Goal: Transaction & Acquisition: Obtain resource

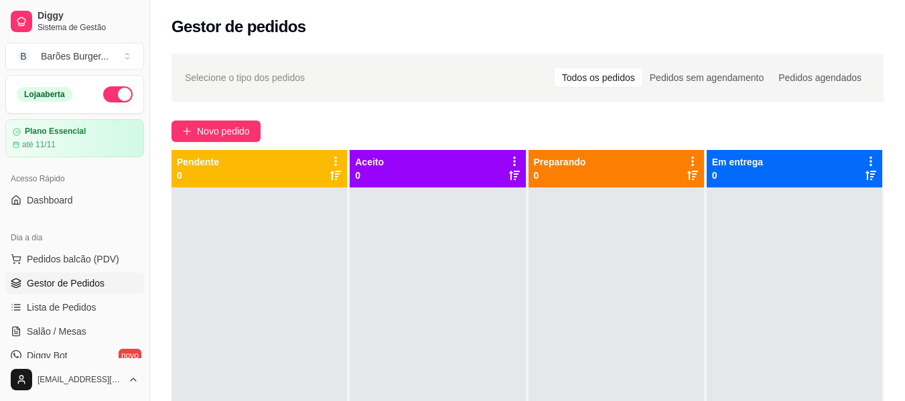
click at [393, 129] on div "Novo pedido" at bounding box center [527, 131] width 712 height 21
click at [405, 21] on div "Gestor de pedidos" at bounding box center [527, 26] width 712 height 21
click at [486, 119] on div "Selecione o tipo dos pedidos Todos os pedidos Pedidos sem agendamento Pedidos a…" at bounding box center [527, 307] width 755 height 522
click at [336, 123] on div "Novo pedido" at bounding box center [527, 131] width 712 height 21
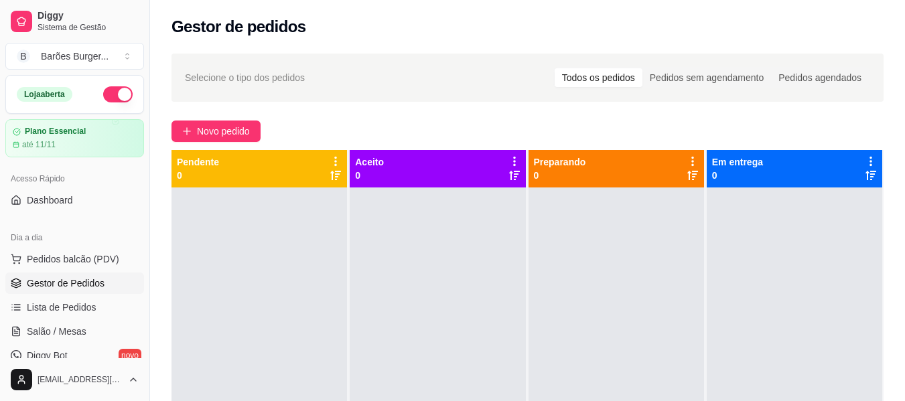
click at [397, 118] on div "Selecione o tipo dos pedidos Todos os pedidos Pedidos sem agendamento Pedidos a…" at bounding box center [527, 307] width 755 height 522
click at [416, 119] on div "Selecione o tipo dos pedidos Todos os pedidos Pedidos sem agendamento Pedidos a…" at bounding box center [527, 307] width 755 height 522
click at [356, 121] on div "Novo pedido" at bounding box center [527, 131] width 712 height 21
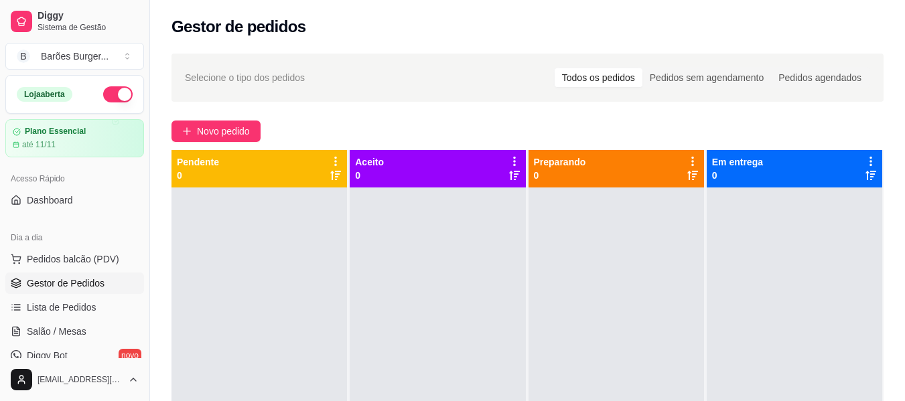
click at [319, 129] on div "Novo pedido" at bounding box center [527, 131] width 712 height 21
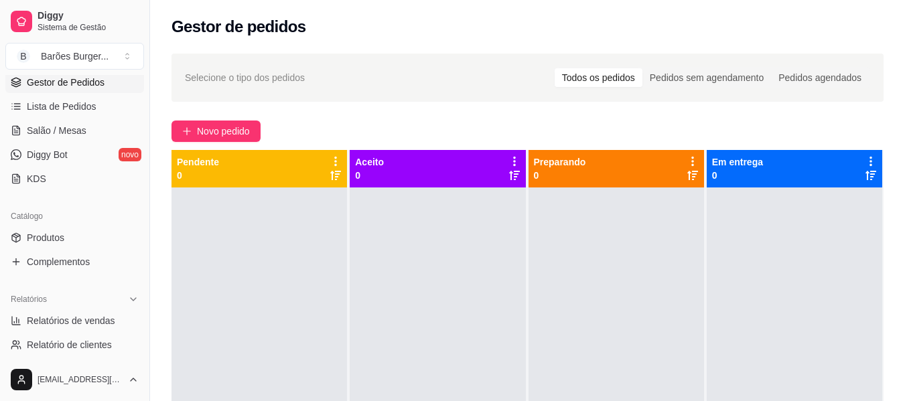
scroll to position [268, 0]
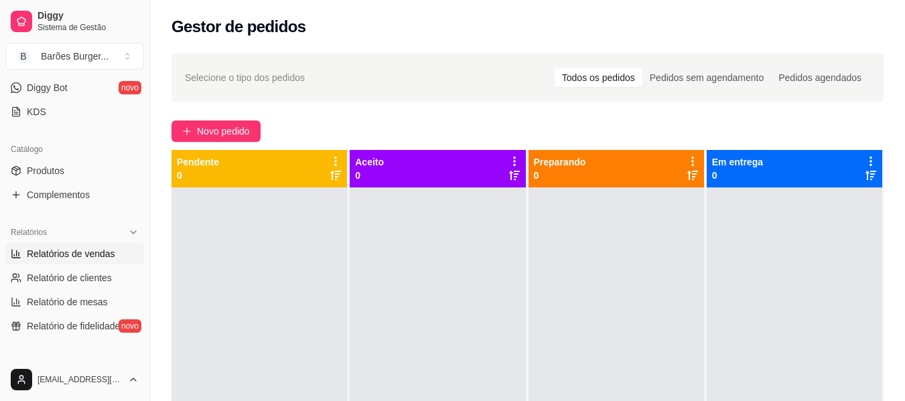
click at [106, 251] on span "Relatórios de vendas" at bounding box center [71, 253] width 88 height 13
select select "ALL"
select select "0"
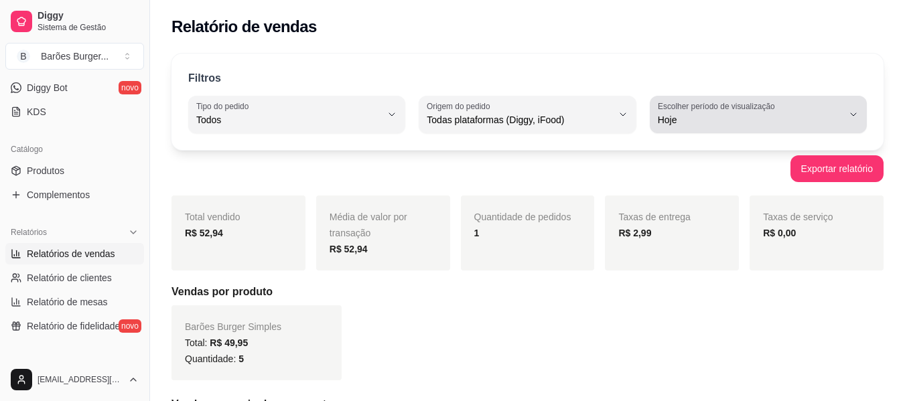
click at [733, 102] on label "Escolher período de visualização" at bounding box center [718, 105] width 121 height 11
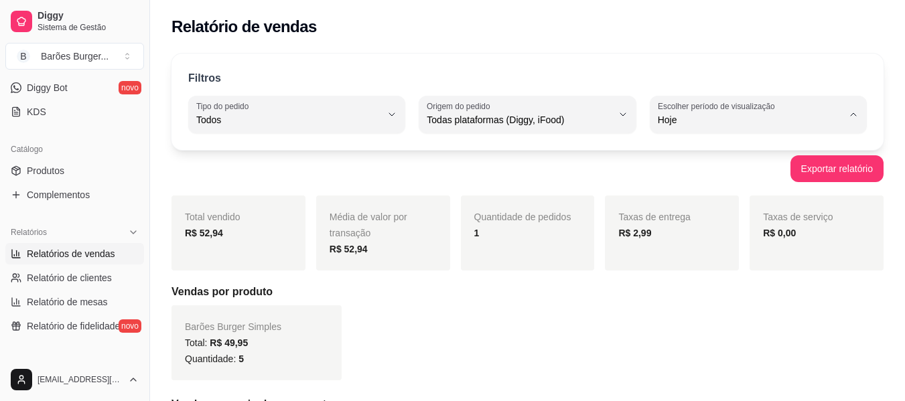
click at [695, 289] on span "Customizado" at bounding box center [751, 283] width 175 height 13
type input "-1"
select select "-1"
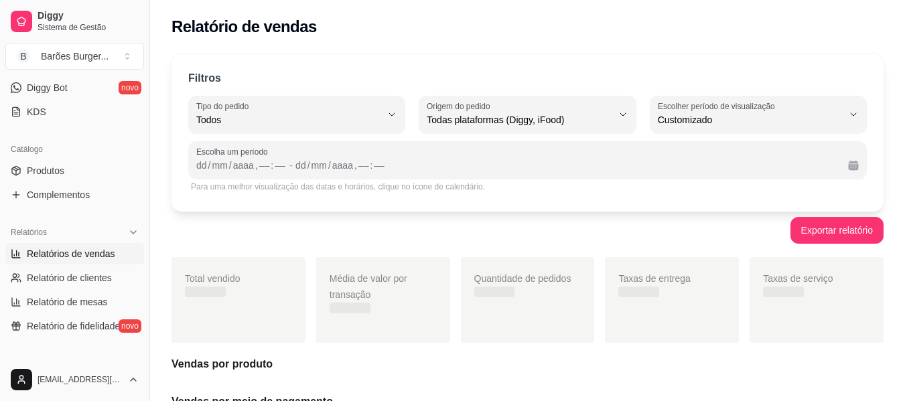
scroll to position [13, 0]
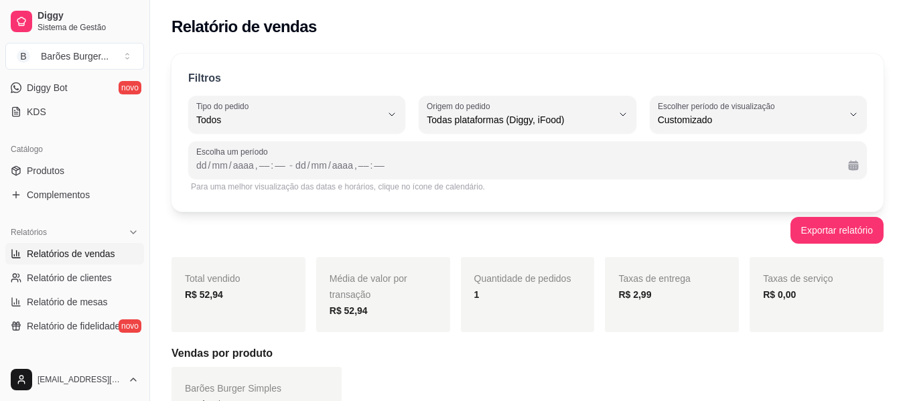
click at [209, 173] on div "Escolha um período dd / mm / aaaa , –– : –– - dd / mm / aaaa , –– : ––" at bounding box center [527, 160] width 679 height 38
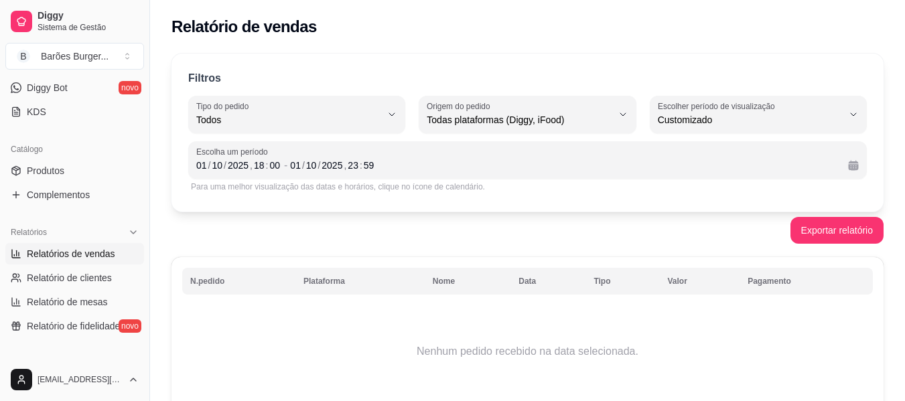
click at [603, 192] on div "Para uma melhor visualização das datas e horários, clique no ícone de calendári…" at bounding box center [527, 187] width 679 height 16
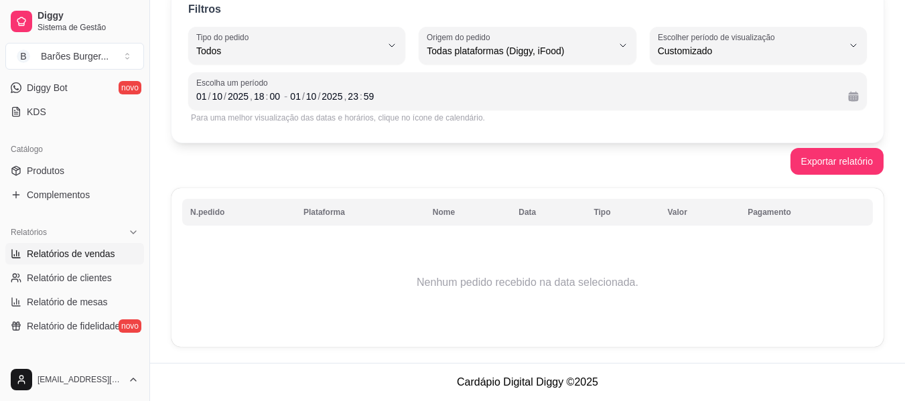
scroll to position [0, 0]
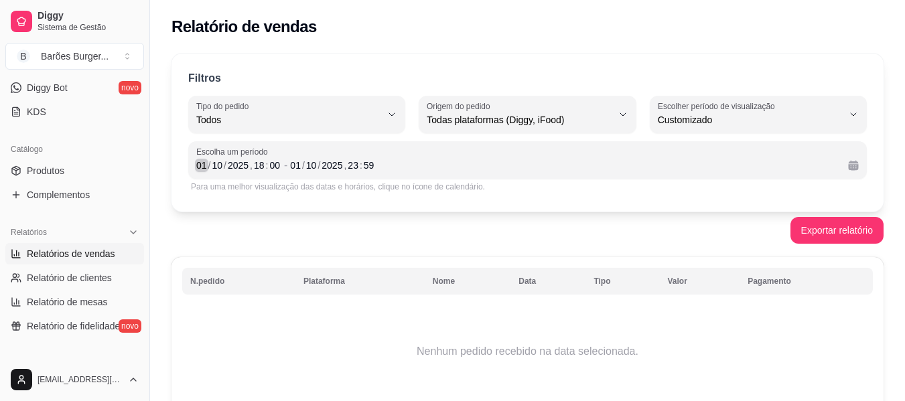
click at [202, 163] on div "01" at bounding box center [201, 165] width 13 height 13
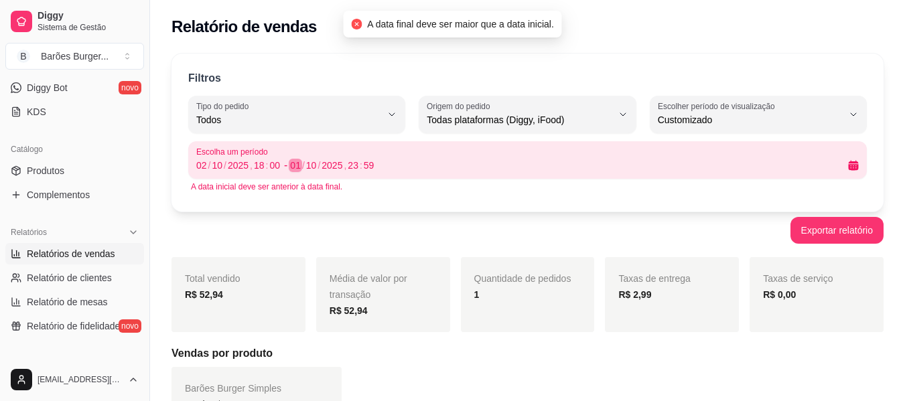
click at [293, 163] on div "01" at bounding box center [295, 165] width 13 height 13
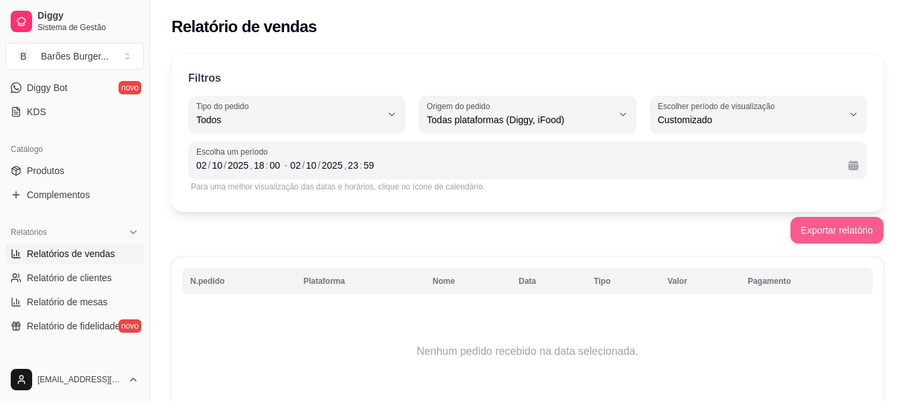
click at [825, 236] on button "Exportar relatório" at bounding box center [836, 230] width 93 height 27
click at [198, 165] on div "02" at bounding box center [201, 165] width 13 height 13
click at [202, 163] on div "03" at bounding box center [201, 165] width 13 height 13
click at [204, 169] on div "04" at bounding box center [201, 165] width 13 height 13
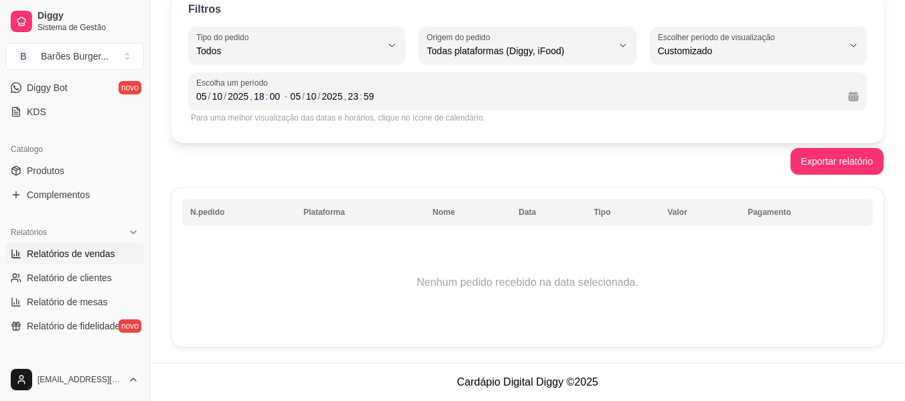
click at [74, 253] on span "Relatórios de vendas" at bounding box center [71, 253] width 88 height 13
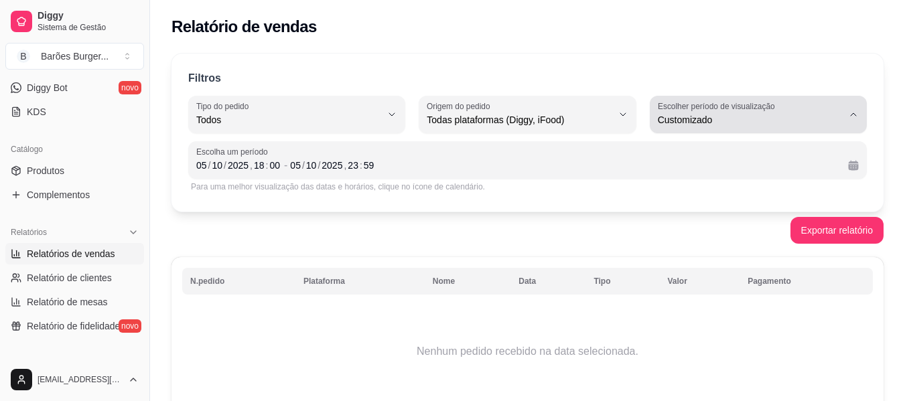
click at [726, 132] on button "Escolher período de visualização Customizado" at bounding box center [758, 115] width 217 height 38
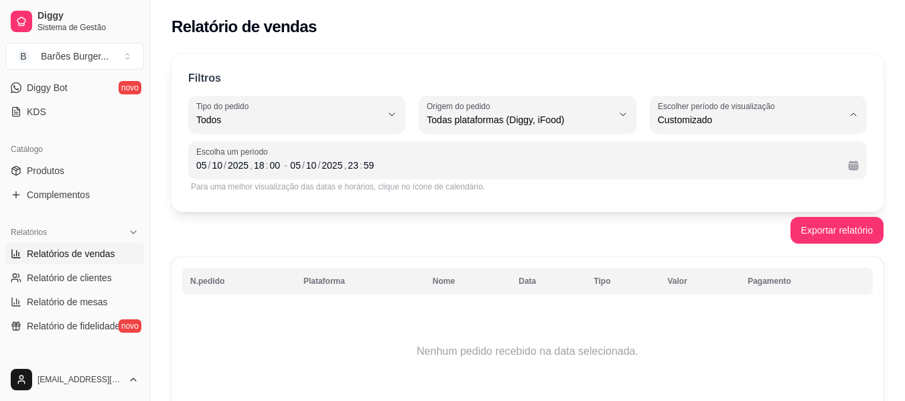
click at [691, 222] on span "15 dias" at bounding box center [751, 217] width 175 height 13
type input "15"
select select "15"
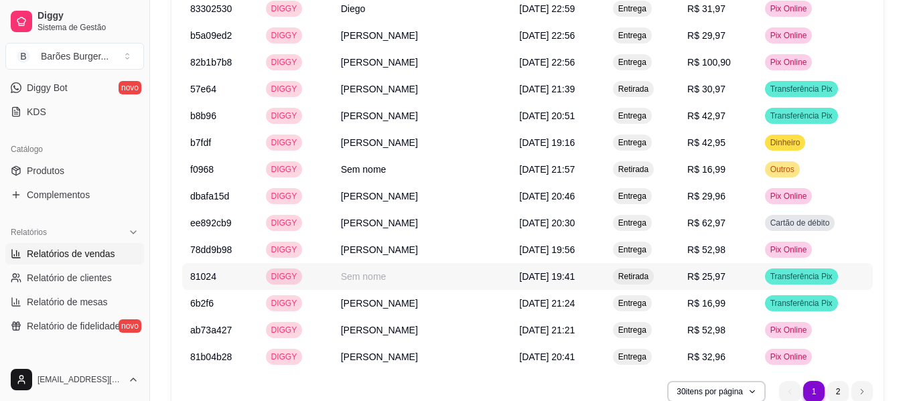
scroll to position [1339, 0]
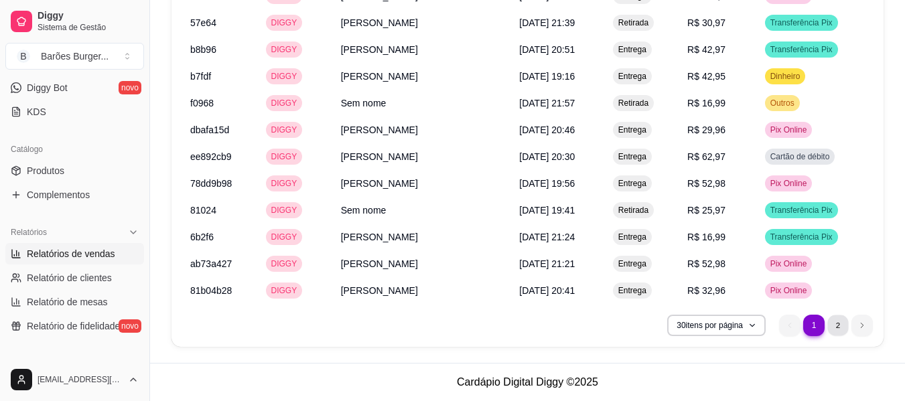
click at [833, 322] on li "2" at bounding box center [837, 325] width 21 height 21
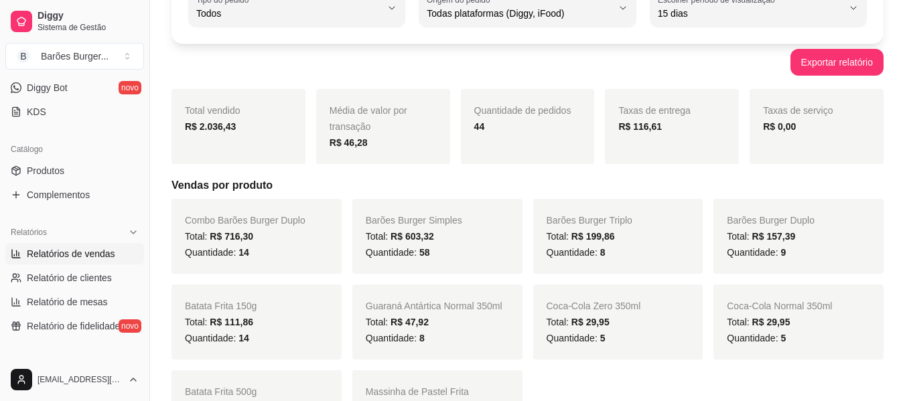
scroll to position [0, 0]
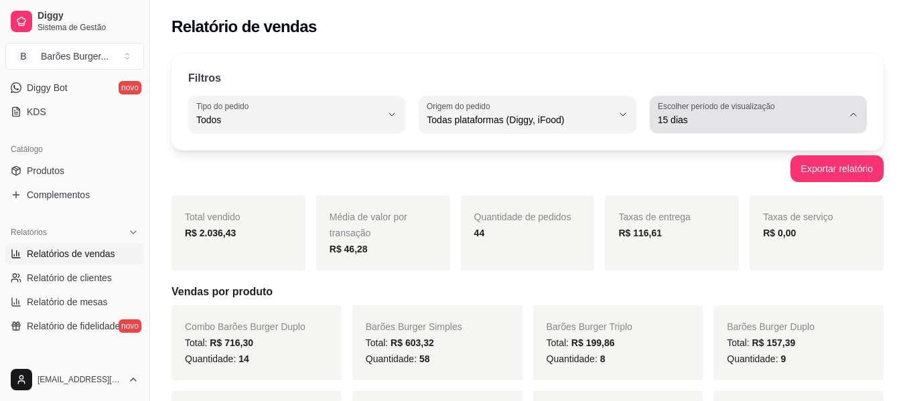
click at [711, 120] on span "15 dias" at bounding box center [750, 119] width 185 height 13
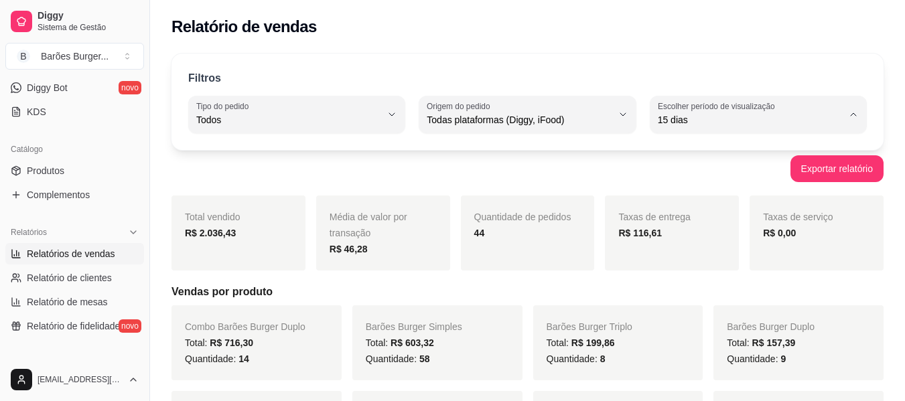
click at [712, 289] on span "Customizado" at bounding box center [751, 283] width 175 height 13
type input "-1"
select select "-1"
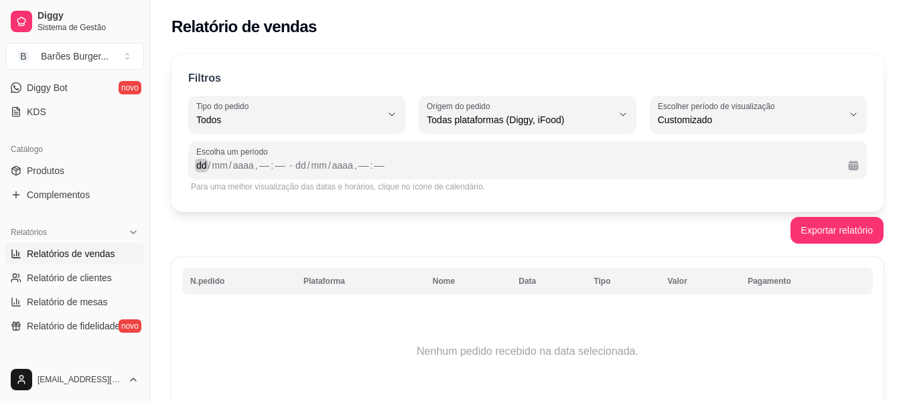
click at [204, 164] on div "dd" at bounding box center [201, 165] width 13 height 13
click at [845, 228] on button "Exportar relatório" at bounding box center [837, 231] width 90 height 26
click at [206, 164] on div "06" at bounding box center [201, 165] width 13 height 13
click at [856, 226] on button "Exportar relatório" at bounding box center [836, 230] width 93 height 27
click at [203, 165] on div "07" at bounding box center [201, 165] width 13 height 13
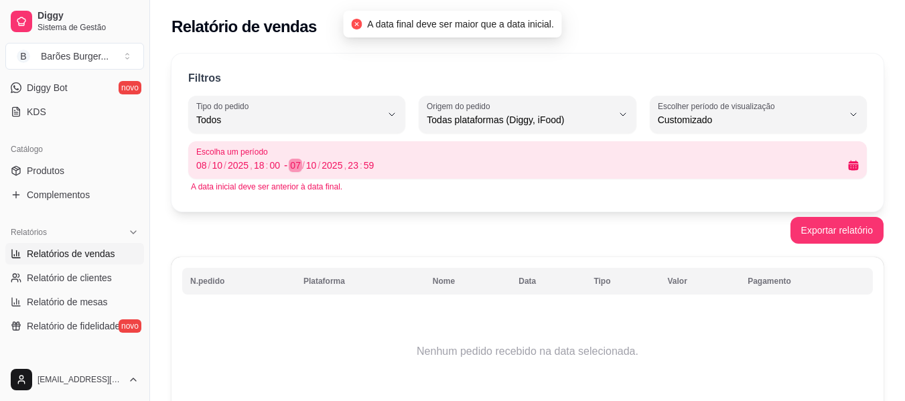
click at [296, 160] on div "07" at bounding box center [295, 165] width 13 height 13
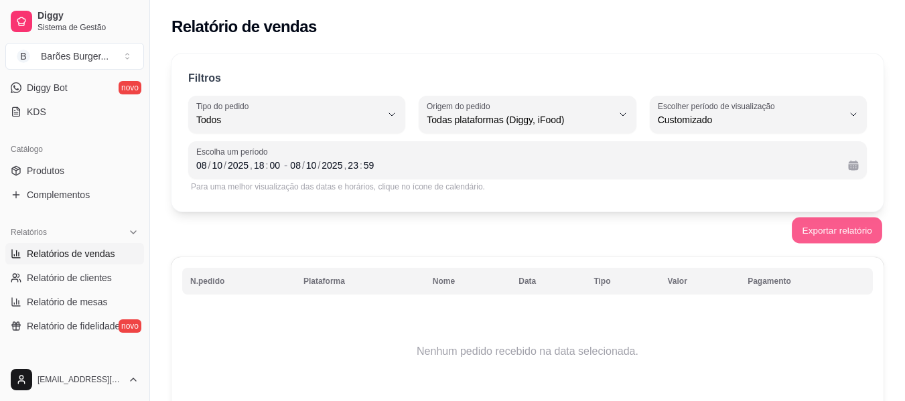
click at [833, 228] on button "Exportar relatório" at bounding box center [837, 231] width 90 height 26
click at [203, 163] on div "08" at bounding box center [201, 165] width 13 height 13
click at [812, 228] on button "Exportar relatório" at bounding box center [836, 230] width 93 height 27
click at [200, 163] on div "09" at bounding box center [201, 165] width 13 height 13
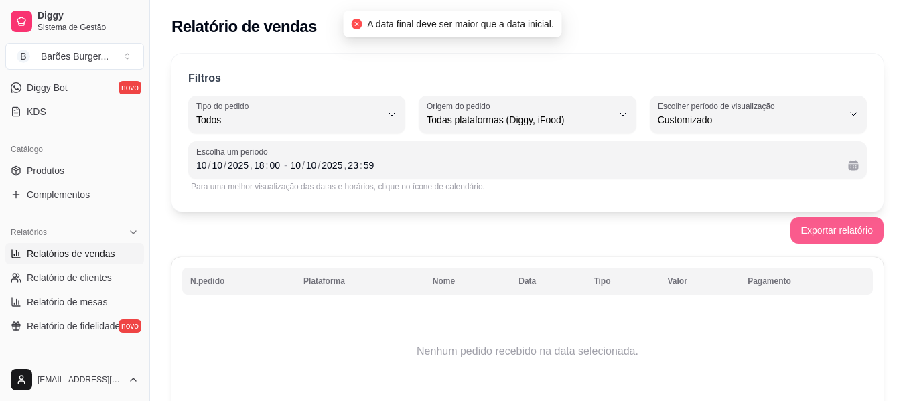
click at [858, 232] on button "Exportar relatório" at bounding box center [836, 230] width 93 height 27
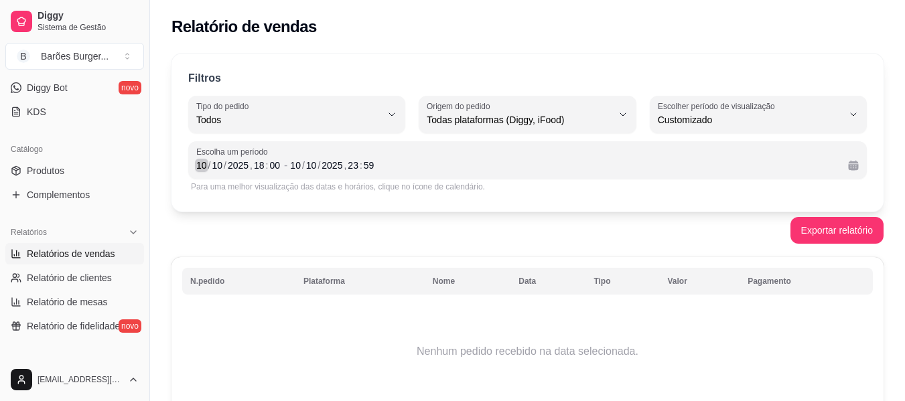
click at [202, 165] on div "10" at bounding box center [201, 165] width 13 height 13
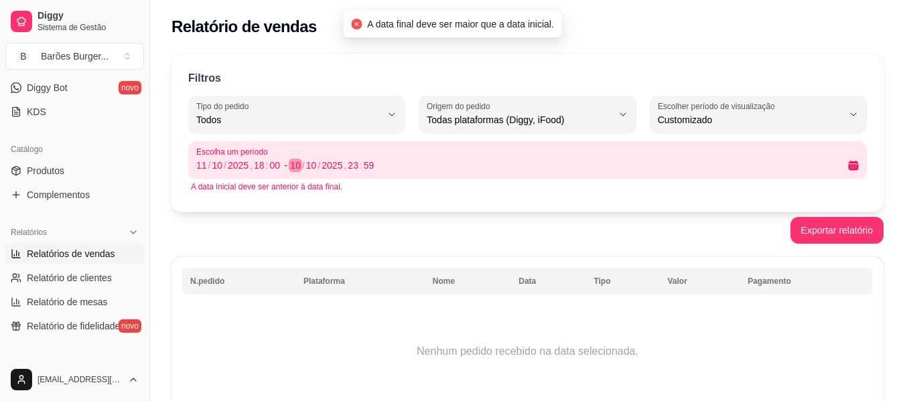
click at [295, 167] on div "10" at bounding box center [295, 165] width 13 height 13
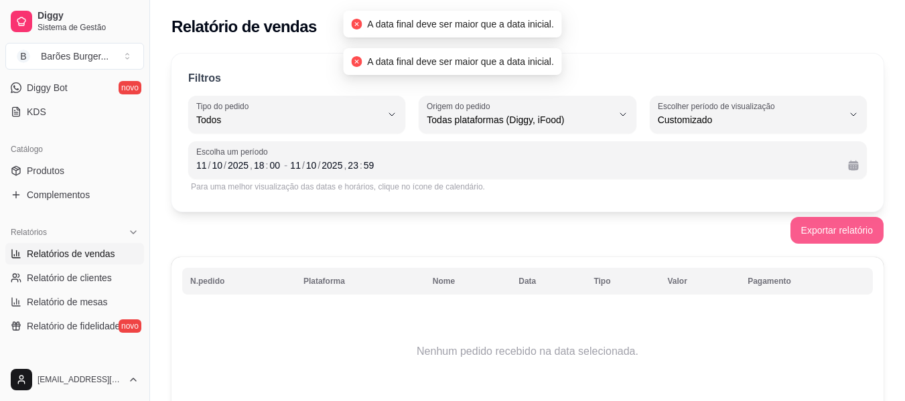
click at [843, 230] on button "Exportar relatório" at bounding box center [836, 230] width 93 height 27
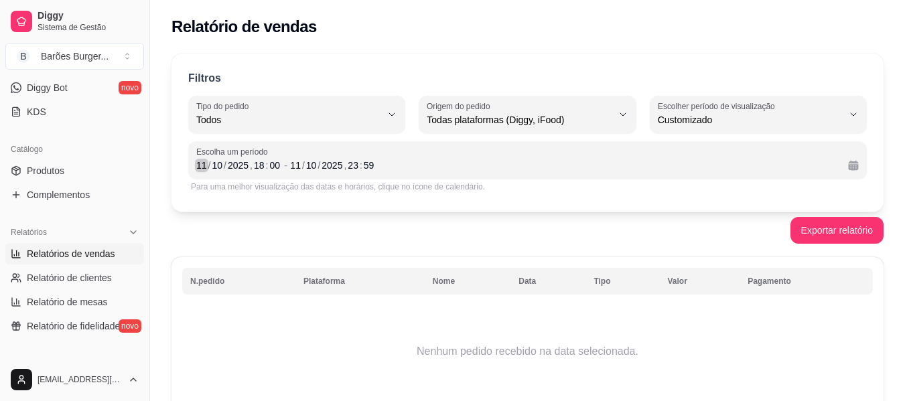
click at [199, 163] on div "11" at bounding box center [201, 165] width 13 height 13
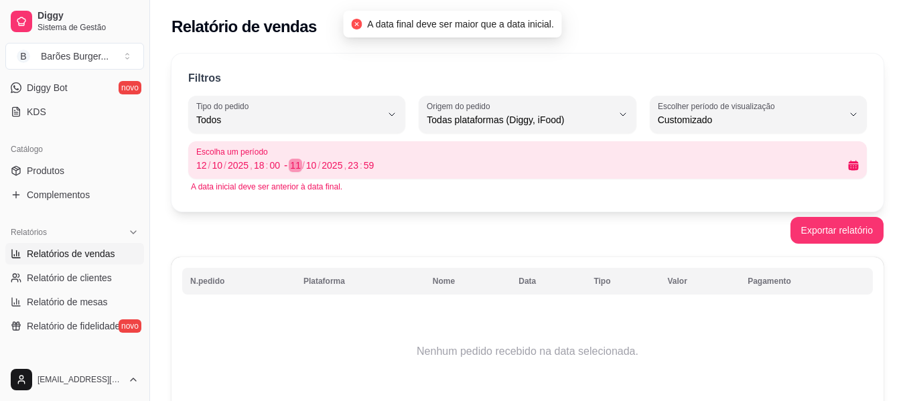
click at [296, 165] on div "11" at bounding box center [295, 165] width 13 height 13
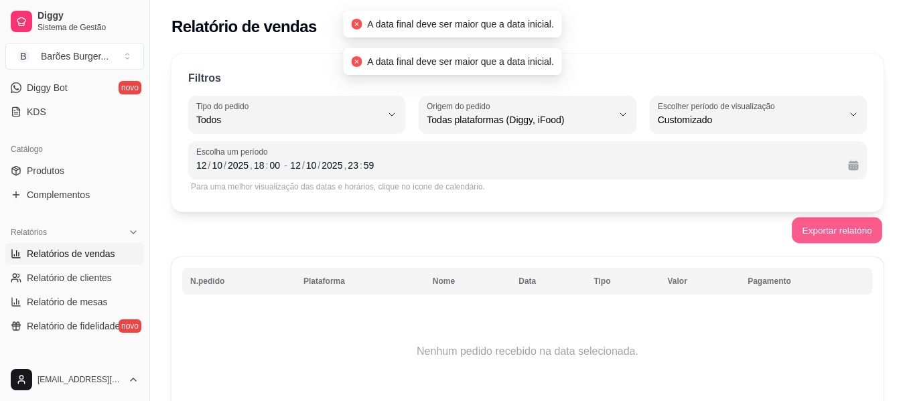
click at [848, 231] on button "Exportar relatório" at bounding box center [837, 231] width 90 height 26
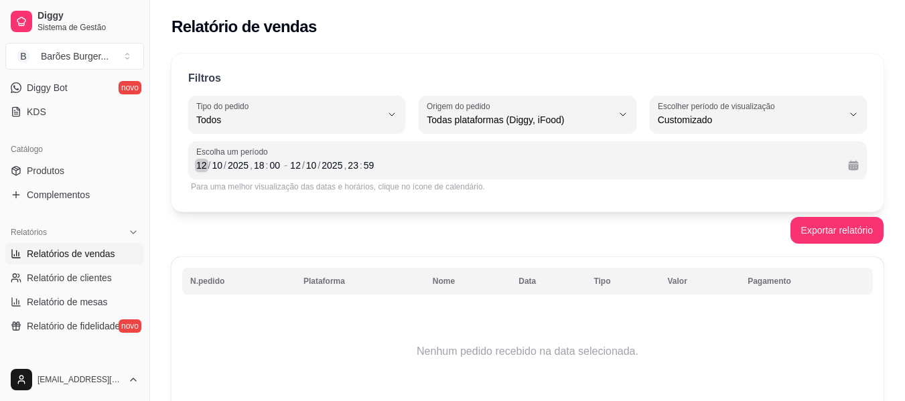
click at [204, 167] on div "12" at bounding box center [201, 165] width 13 height 13
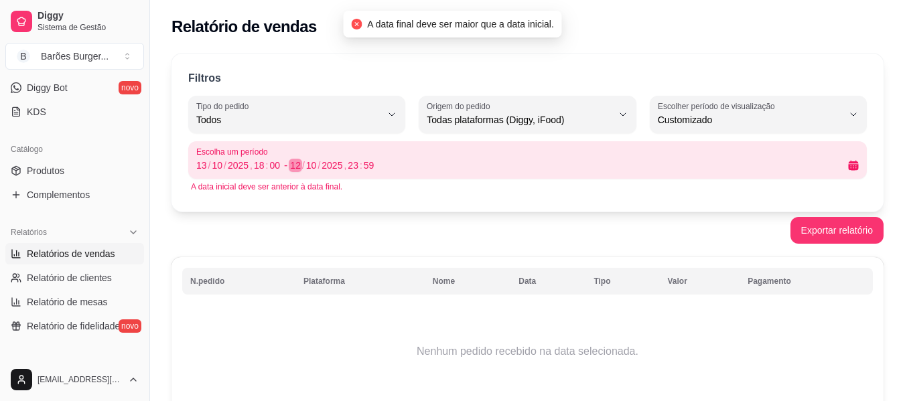
click at [295, 163] on div "12" at bounding box center [295, 165] width 13 height 13
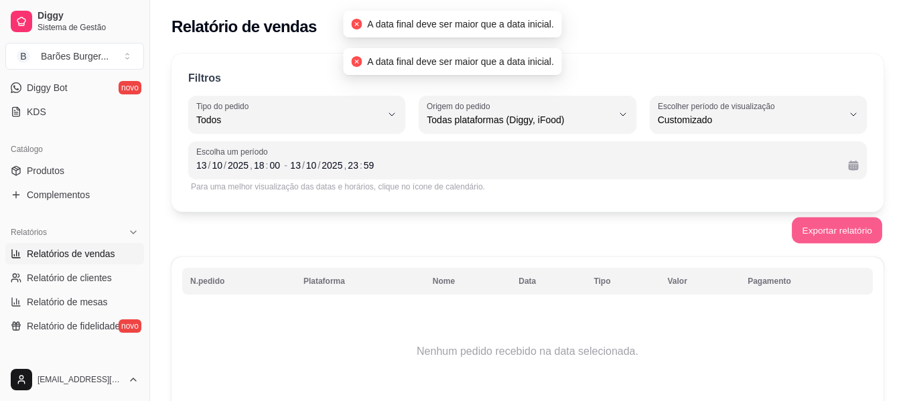
click at [826, 226] on button "Exportar relatório" at bounding box center [837, 231] width 90 height 26
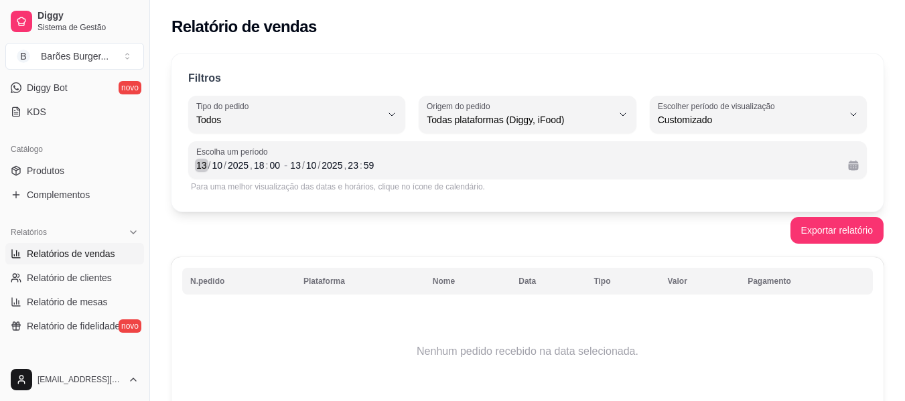
click at [204, 166] on div "13" at bounding box center [201, 165] width 13 height 13
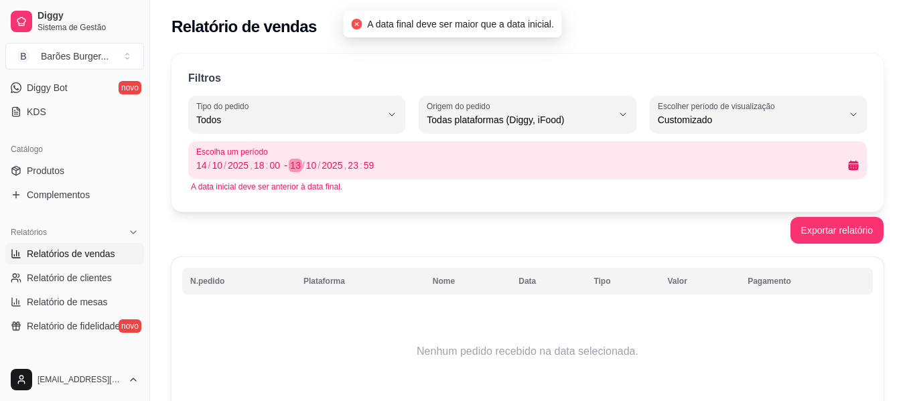
click at [299, 165] on div "13" at bounding box center [295, 165] width 13 height 13
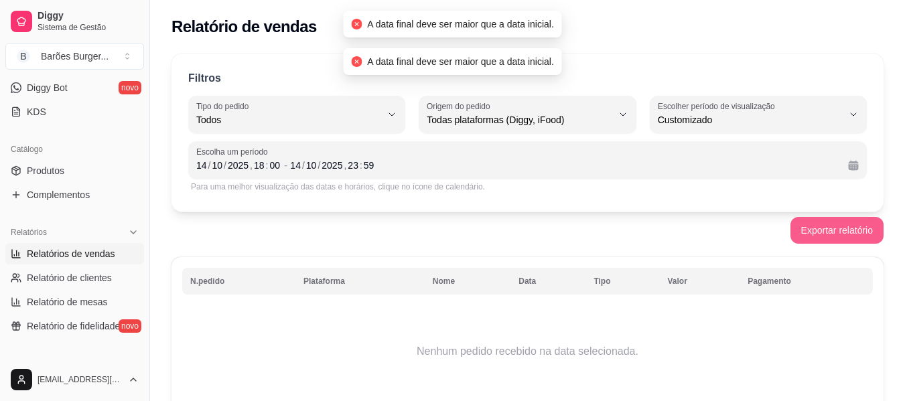
click at [812, 232] on button "Exportar relatório" at bounding box center [836, 230] width 93 height 27
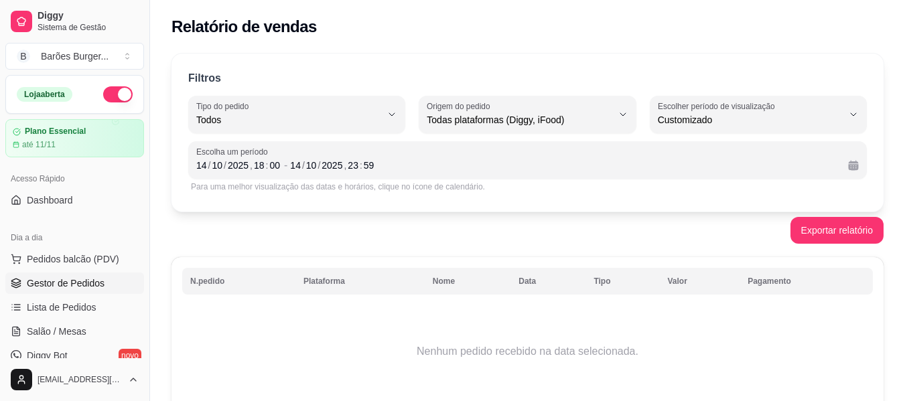
click at [61, 279] on span "Gestor de Pedidos" at bounding box center [66, 283] width 78 height 13
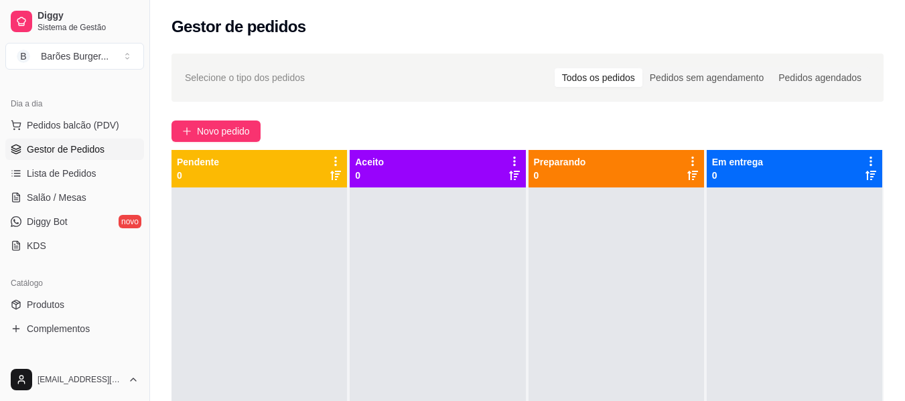
scroll to position [268, 0]
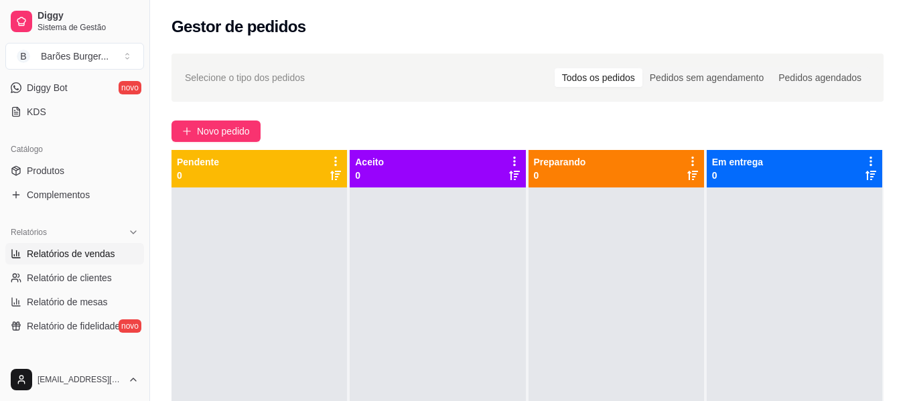
click at [68, 255] on span "Relatórios de vendas" at bounding box center [71, 253] width 88 height 13
select select "ALL"
select select "0"
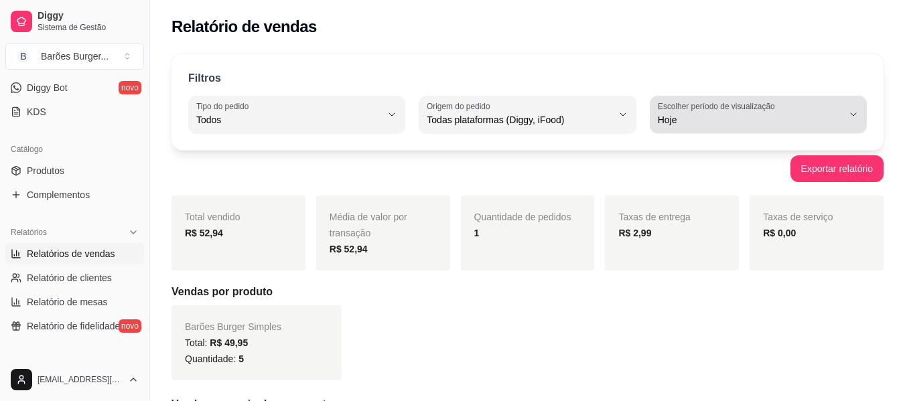
click at [666, 120] on span "Hoje" at bounding box center [750, 119] width 185 height 13
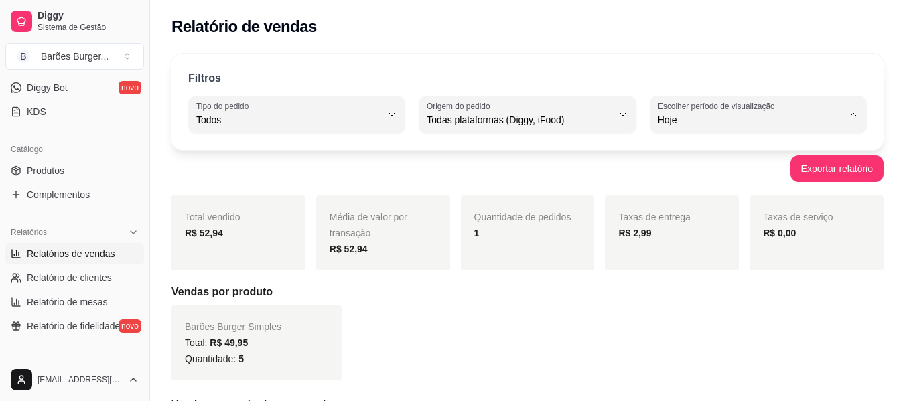
click at [681, 218] on span "15 dias" at bounding box center [751, 217] width 175 height 13
type input "15"
select select "15"
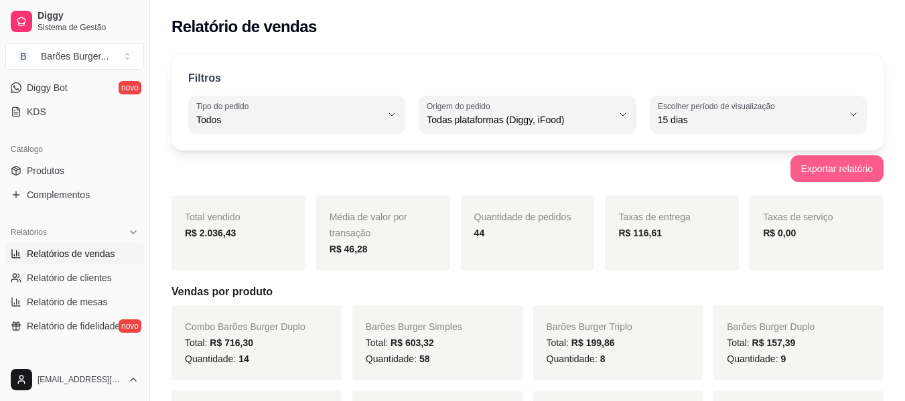
click at [821, 164] on button "Exportar relatório" at bounding box center [836, 168] width 93 height 27
